Goal: Information Seeking & Learning: Check status

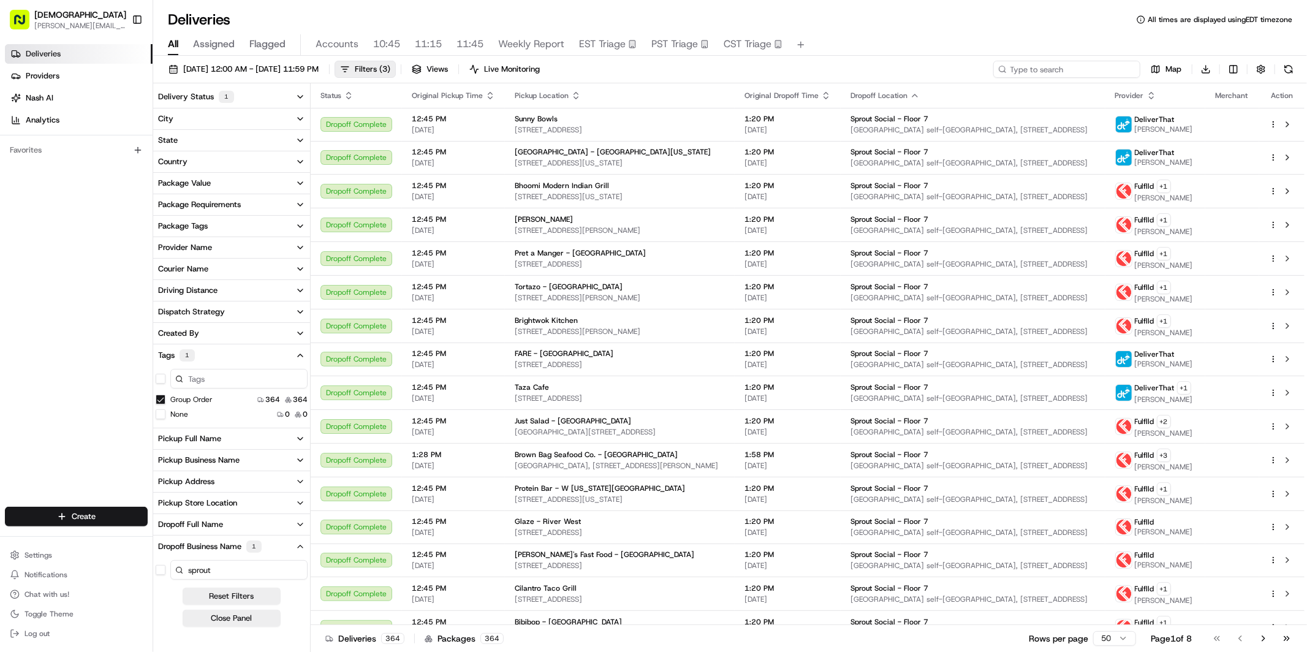
click at [1098, 67] on input at bounding box center [1066, 69] width 147 height 17
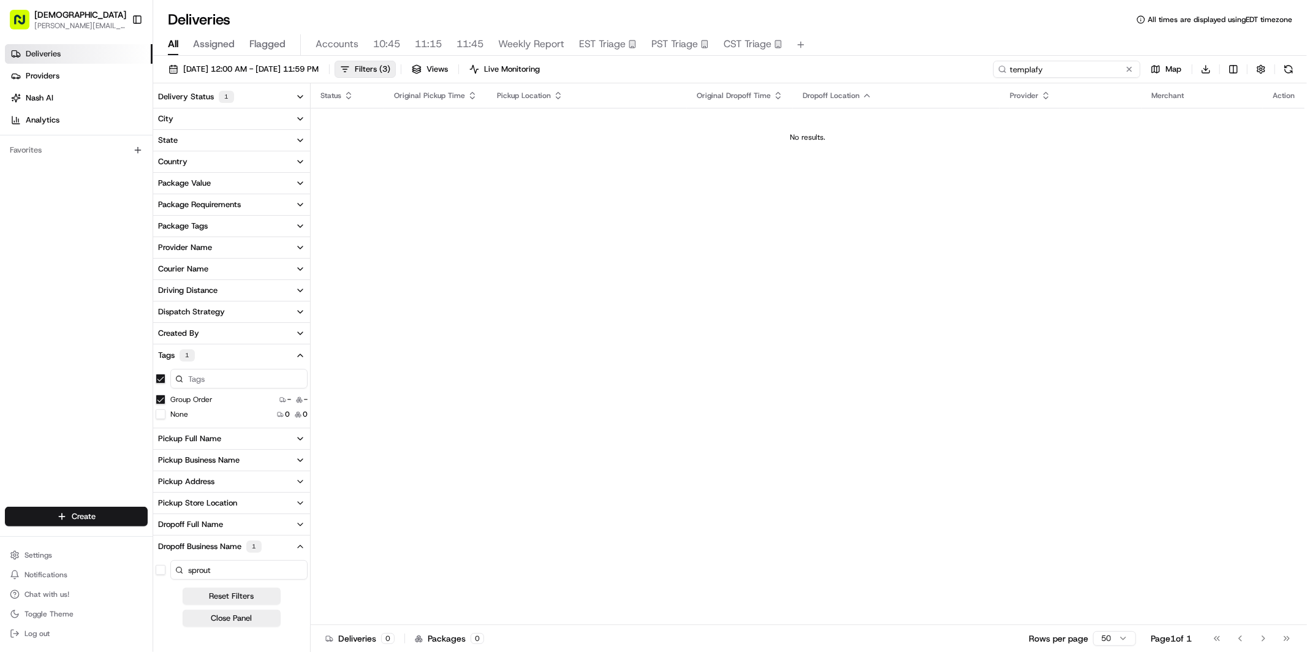
click at [1091, 66] on input "templafy" at bounding box center [1066, 69] width 147 height 17
type input "templ"
click at [173, 43] on span "All" at bounding box center [173, 44] width 10 height 15
click at [240, 594] on button "Reset Filters" at bounding box center [232, 595] width 98 height 17
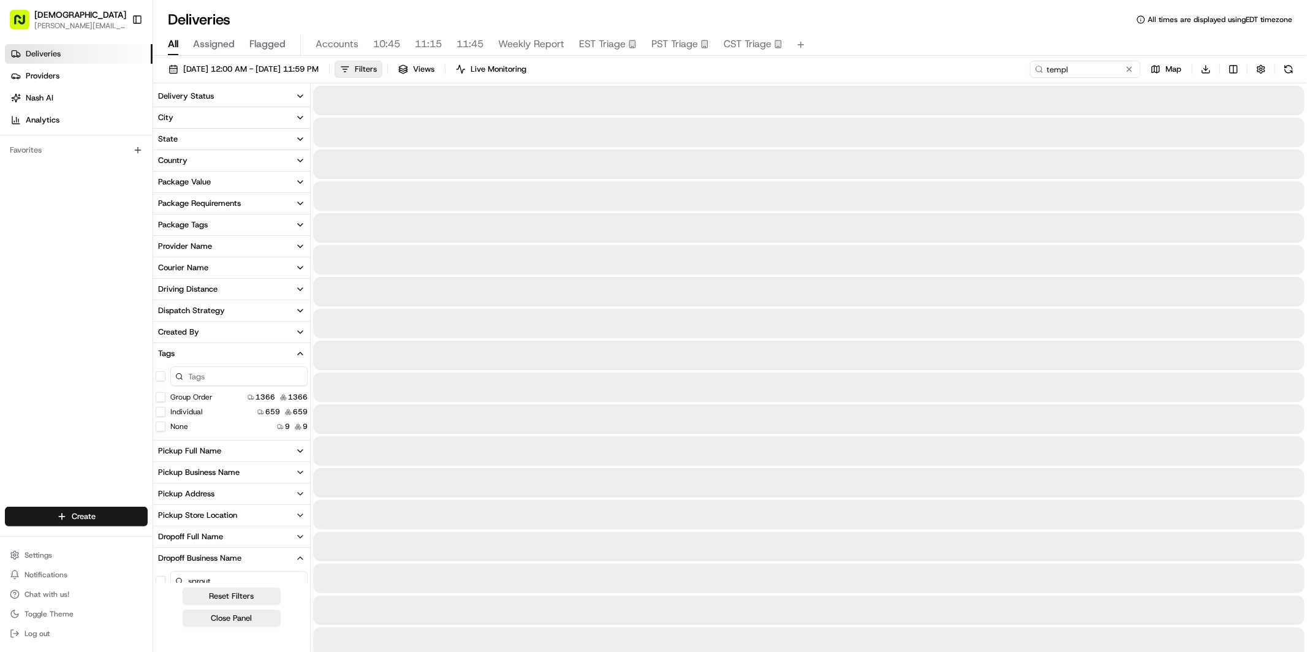
click at [377, 70] on span "Filters" at bounding box center [366, 69] width 22 height 11
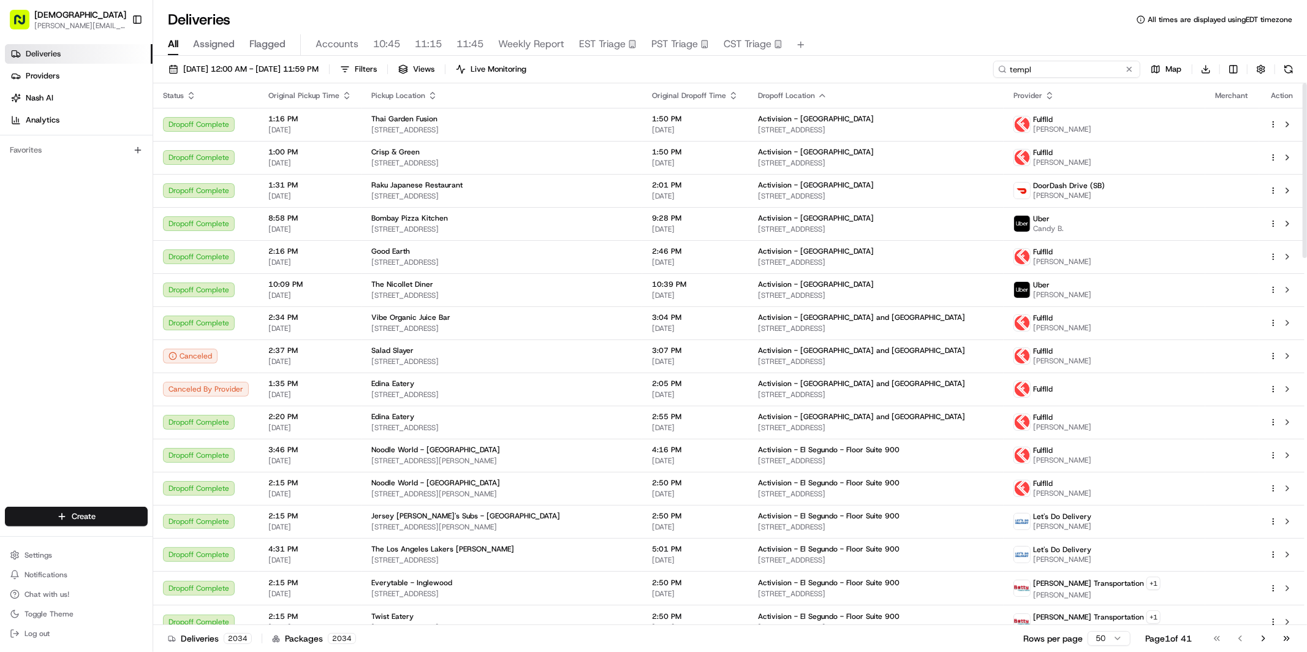
click at [1095, 74] on input "templ" at bounding box center [1066, 69] width 147 height 17
click at [213, 72] on span "[DATE] 12:00 AM - [DATE] 11:59 PM" at bounding box center [250, 69] width 135 height 11
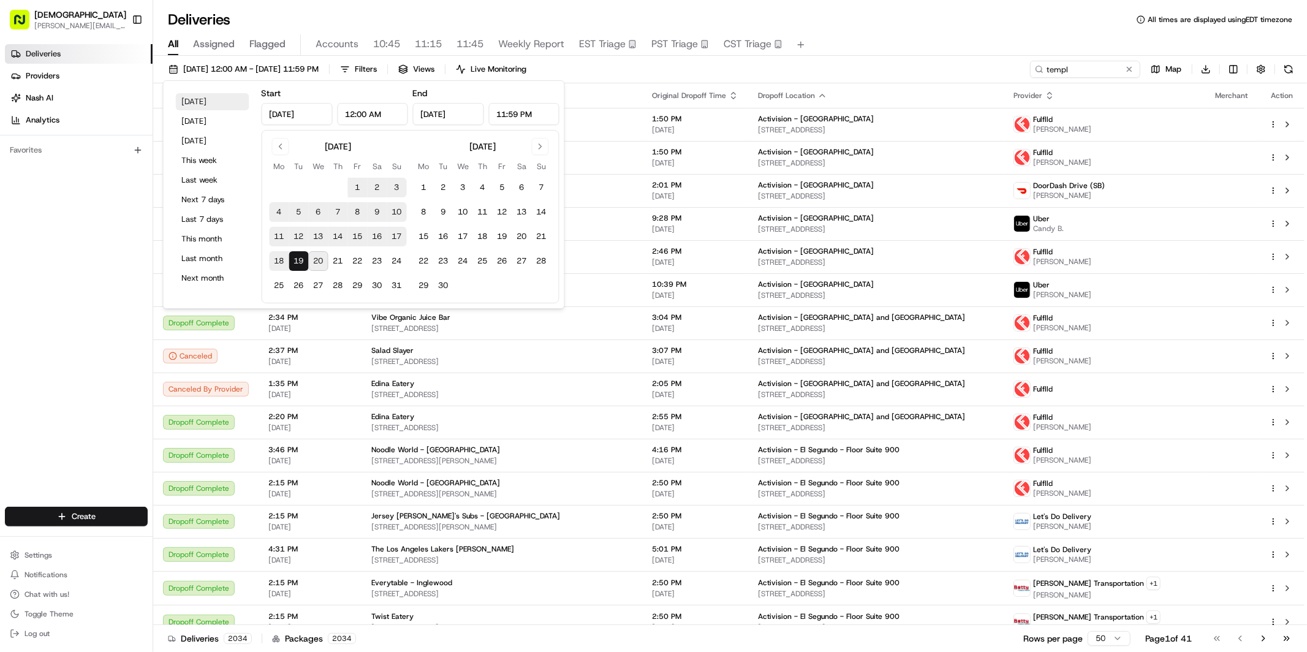
click at [214, 96] on button "[DATE]" at bounding box center [213, 101] width 74 height 17
type input "[DATE]"
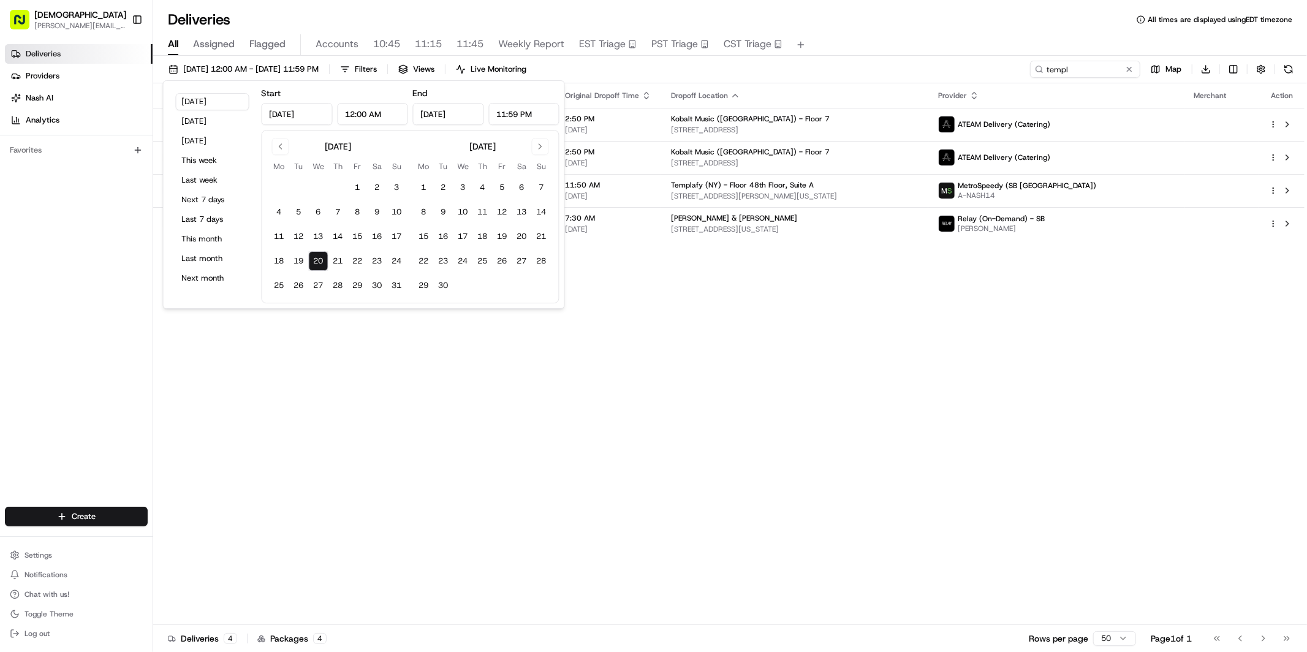
click at [655, 64] on div "[DATE] 12:00 AM - [DATE] 11:59 PM Filters Views Live Monitoring templ Map Downl…" at bounding box center [729, 72] width 1153 height 23
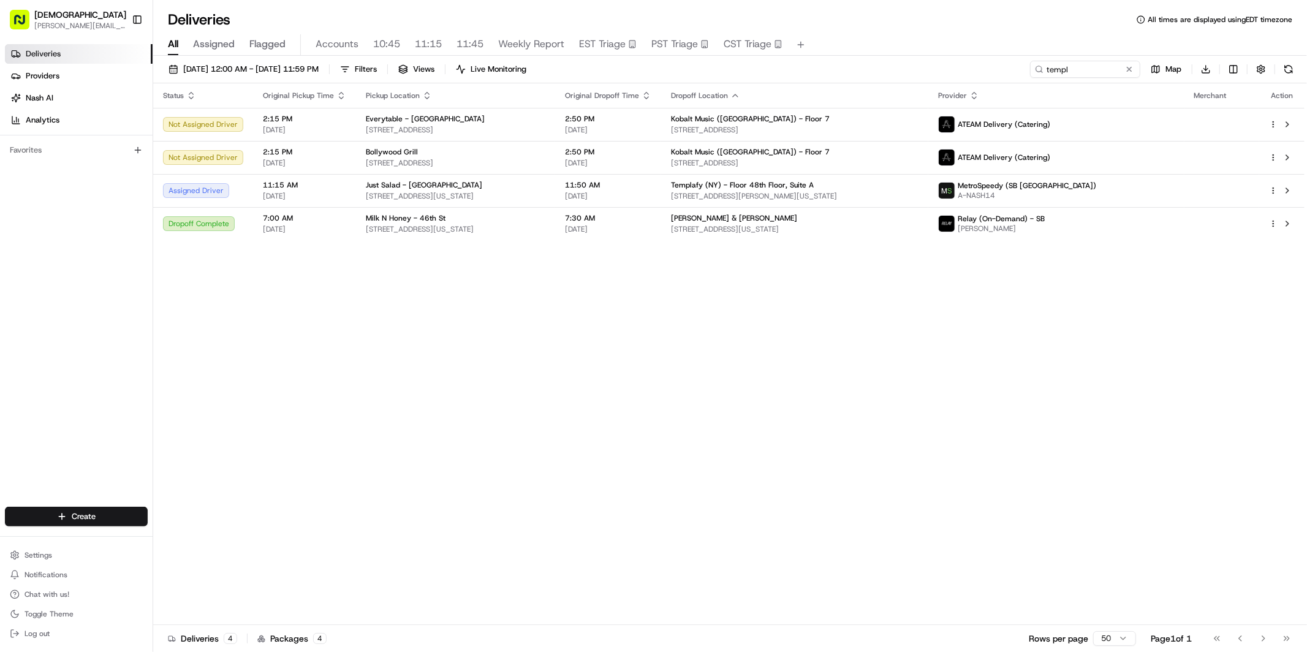
click at [868, 445] on div "Status Original Pickup Time Pickup Location Original Dropoff Time Dropoff Locat…" at bounding box center [728, 354] width 1151 height 542
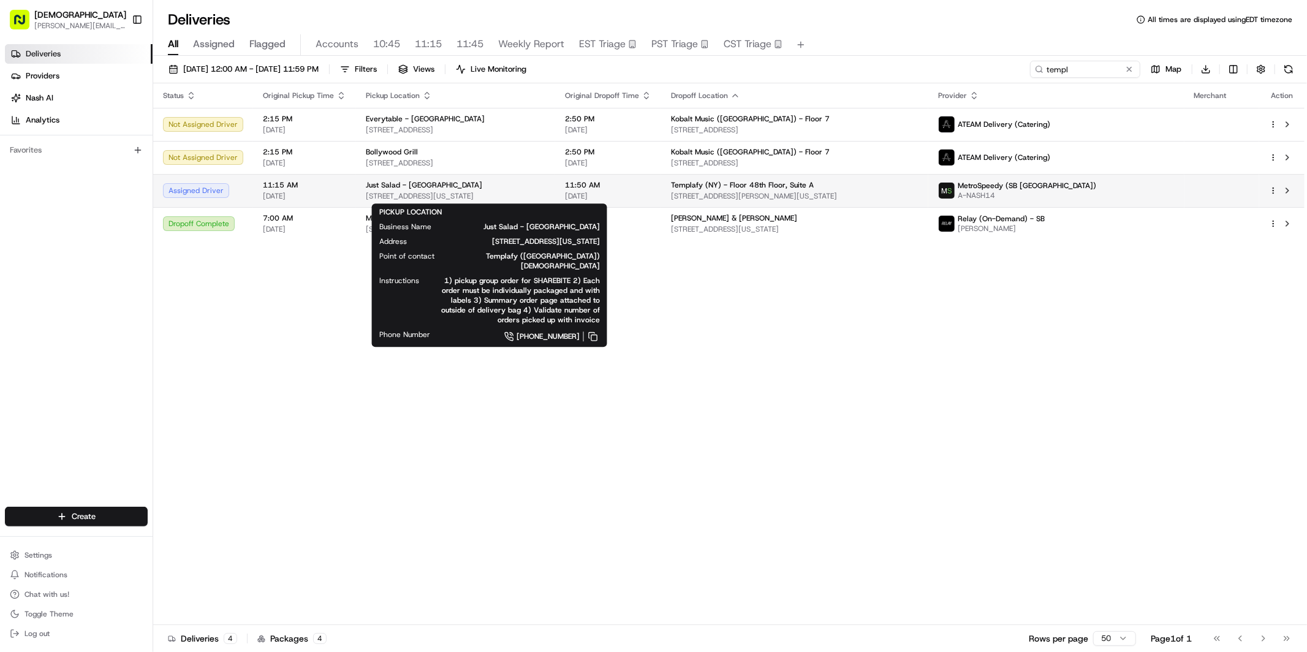
click at [545, 192] on span "[STREET_ADDRESS][US_STATE]" at bounding box center [455, 196] width 179 height 10
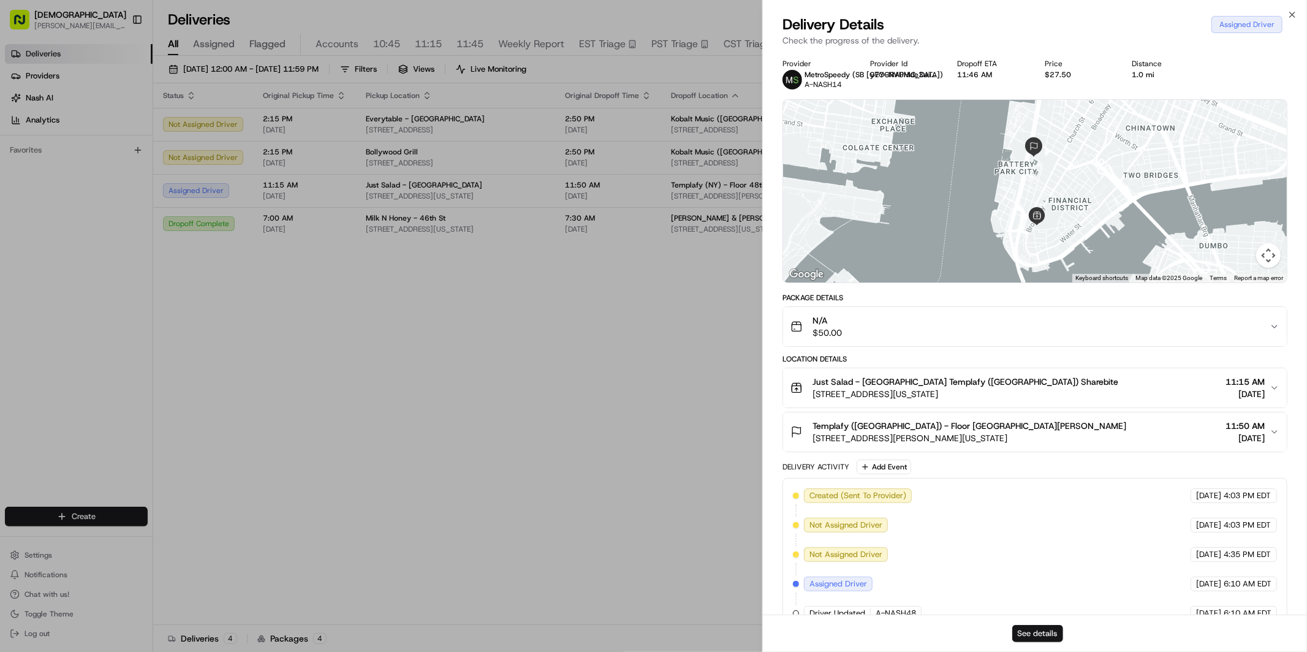
click at [1039, 630] on button "See details" at bounding box center [1037, 633] width 51 height 17
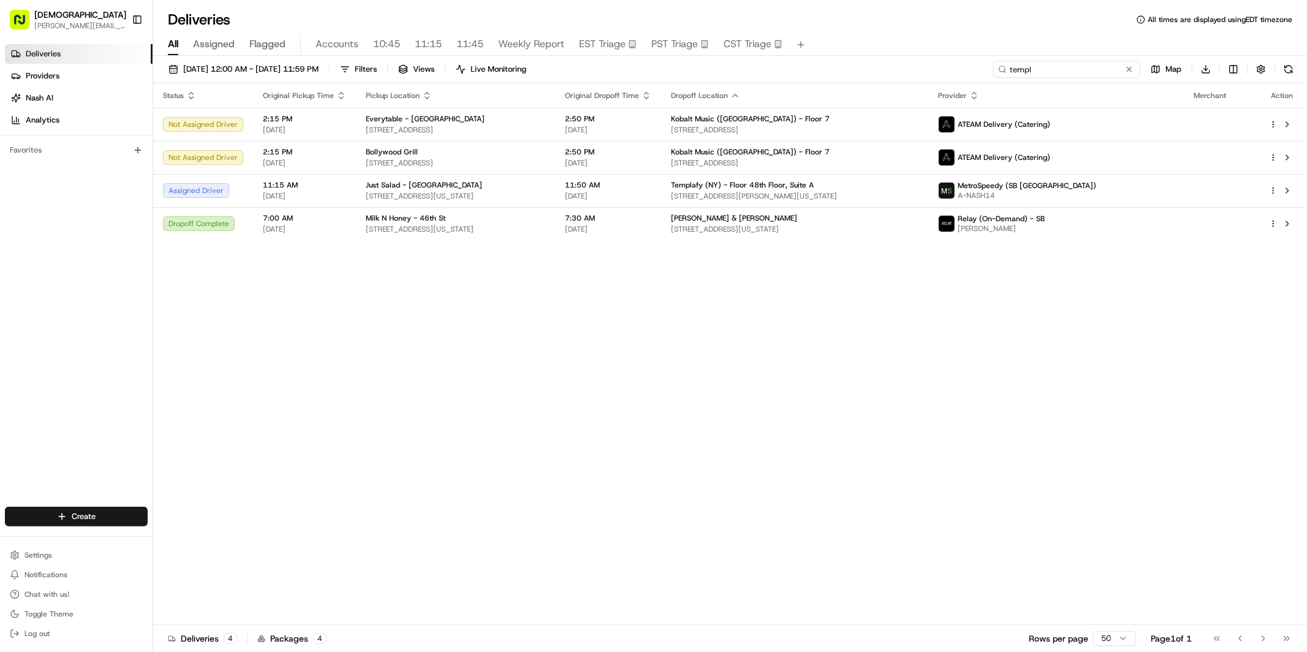
click at [1068, 72] on input "templ" at bounding box center [1066, 69] width 147 height 17
type input "better"
